Goal: Navigation & Orientation: Find specific page/section

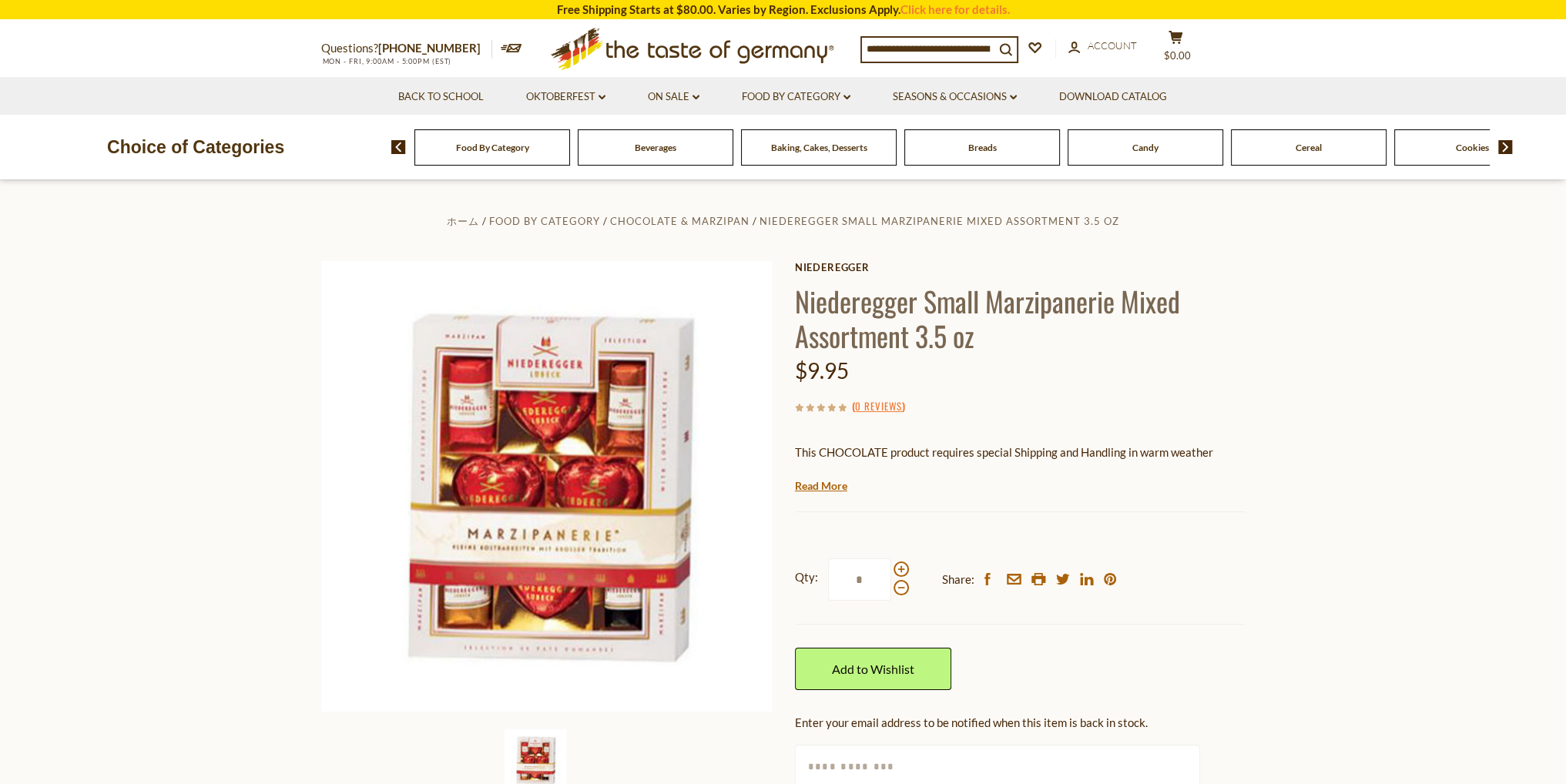
click at [1506, 153] on img at bounding box center [1505, 147] width 15 height 14
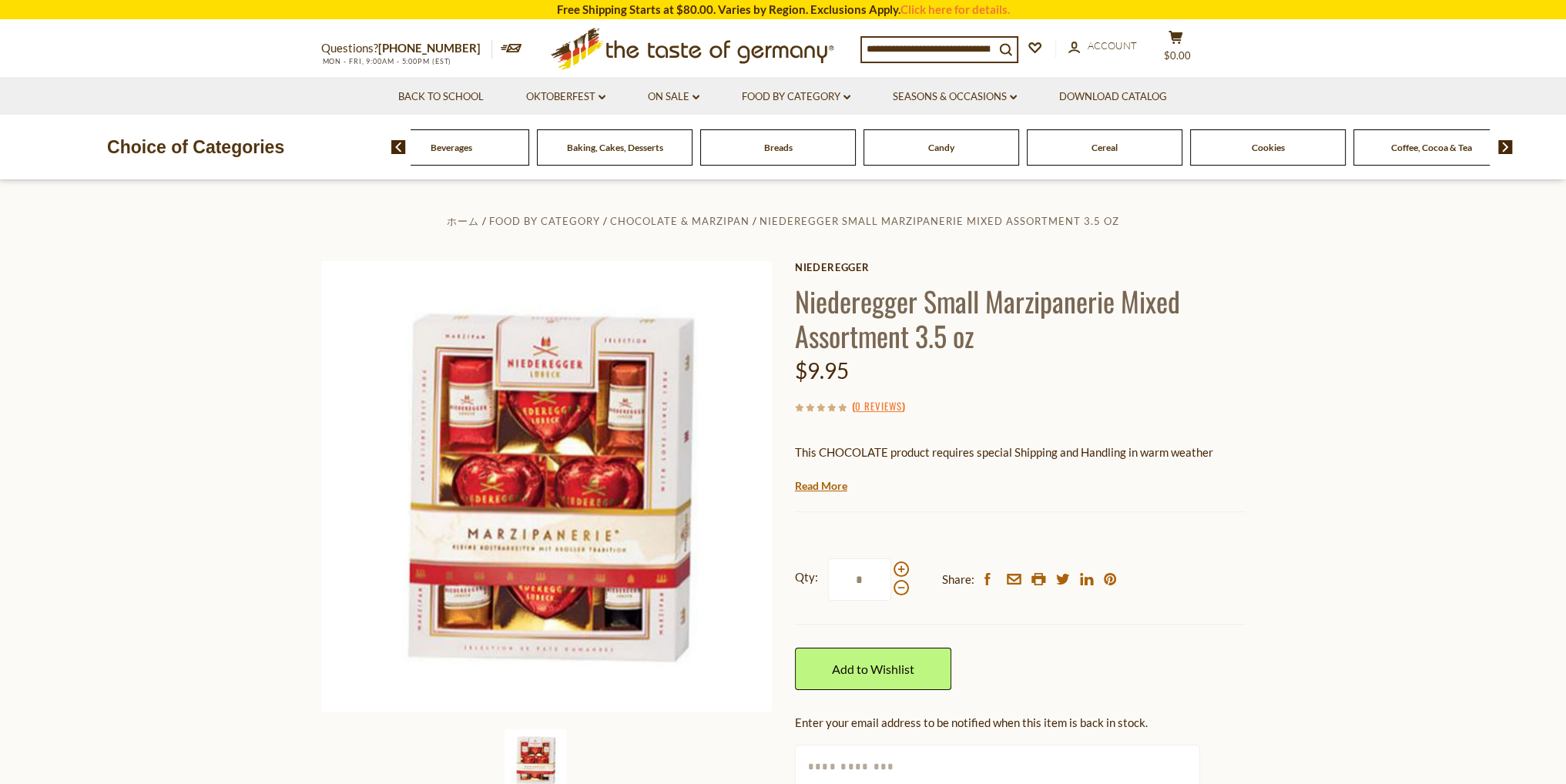
click at [1277, 150] on span "Cookies" at bounding box center [1268, 147] width 33 height 11
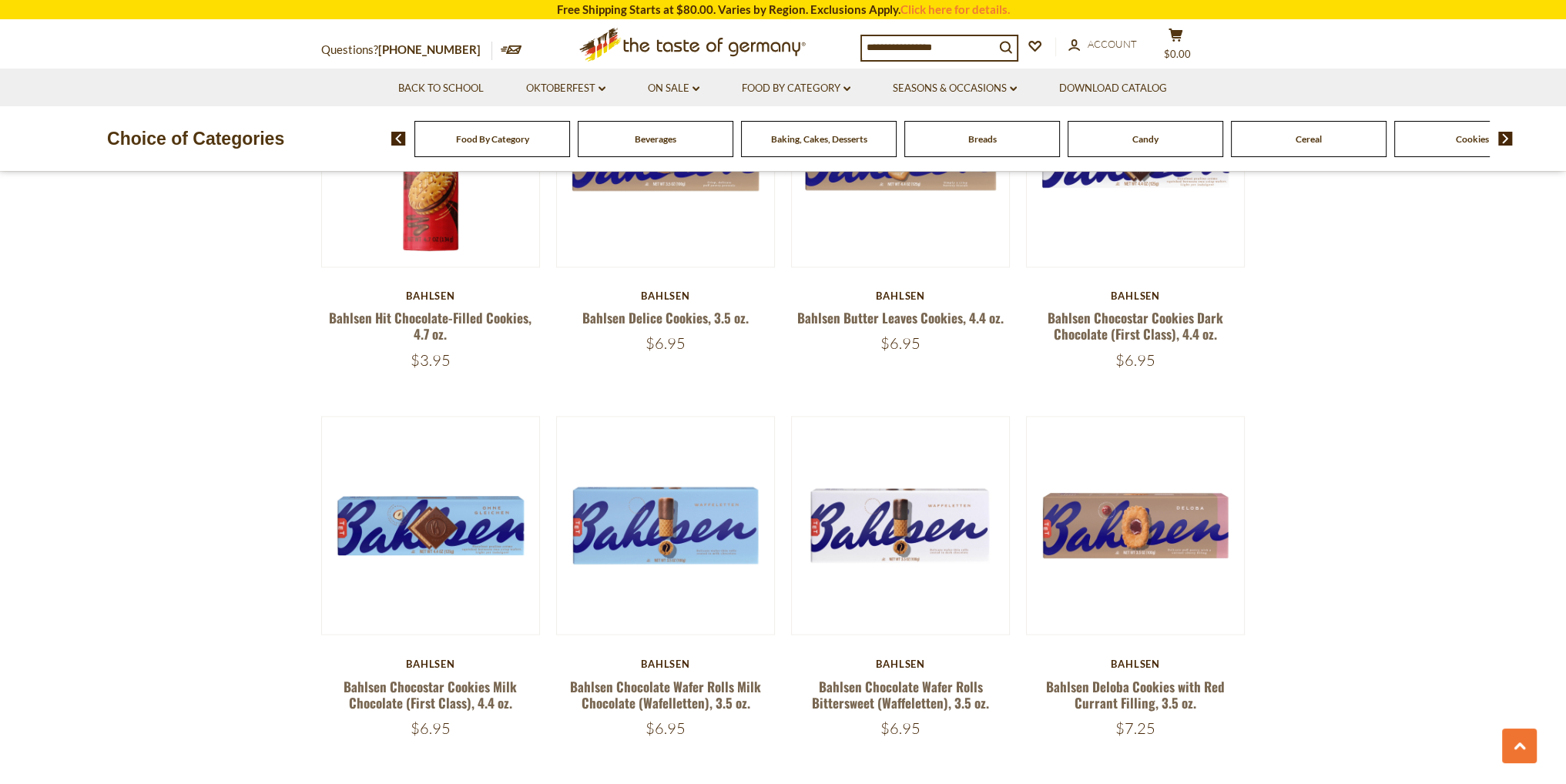
scroll to position [3080, 0]
